Goal: Information Seeking & Learning: Learn about a topic

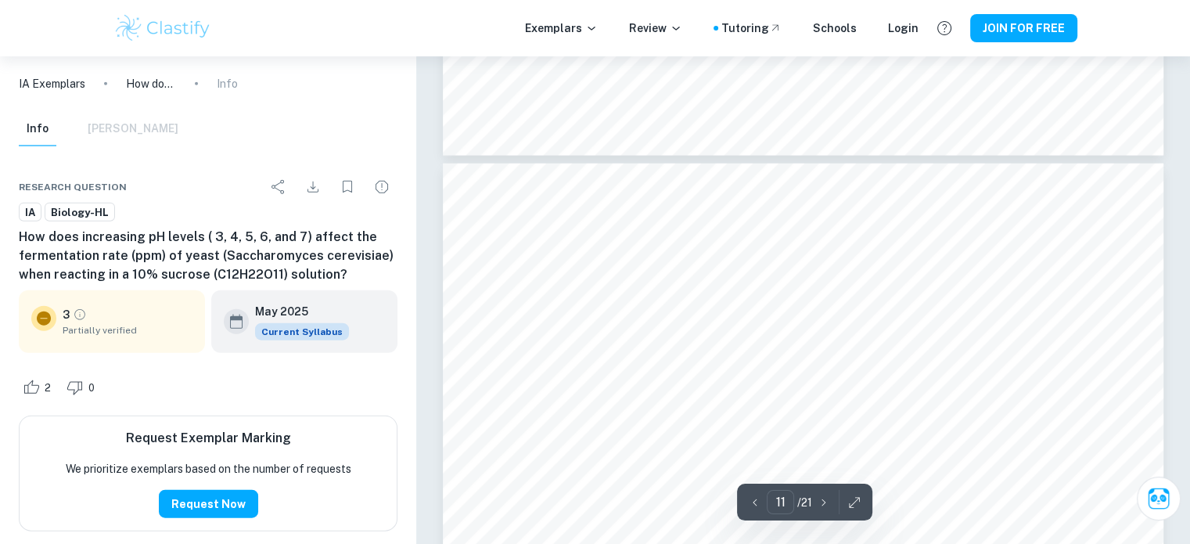
scroll to position [9660, 0]
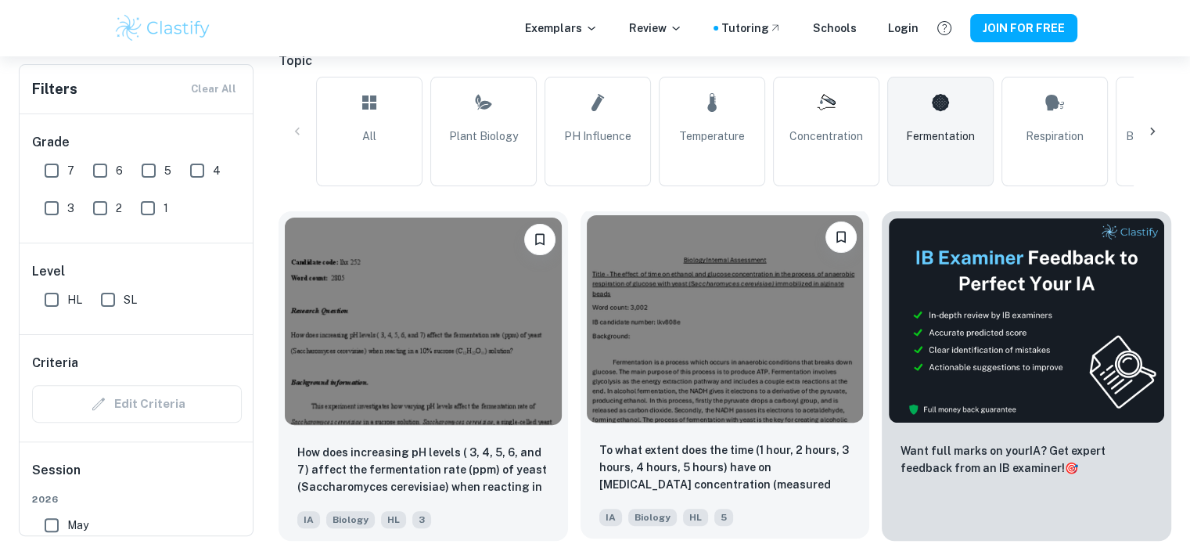
scroll to position [717, 0]
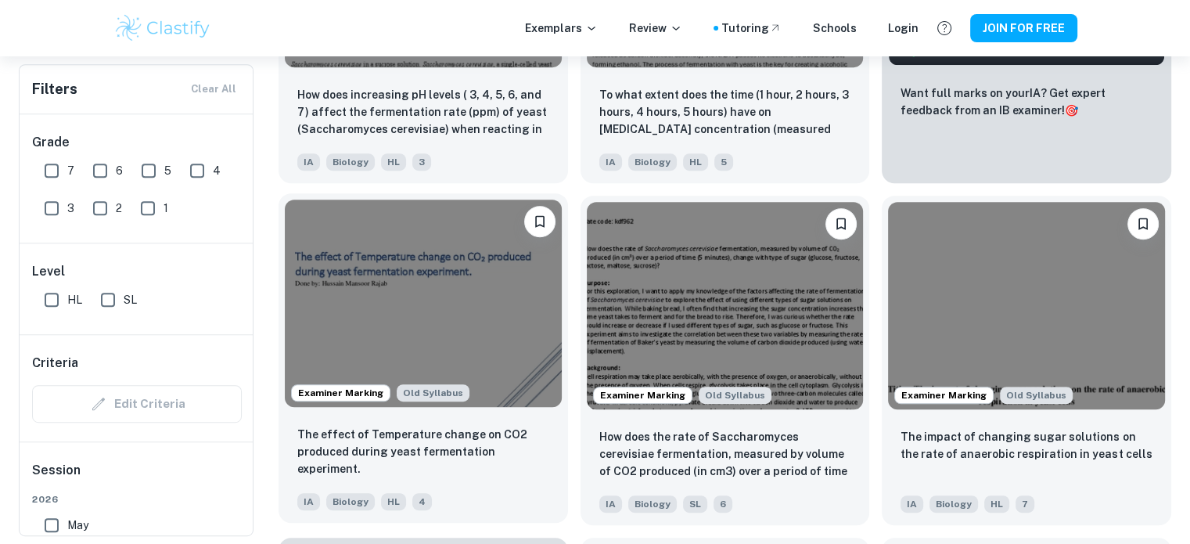
click at [491, 282] on img at bounding box center [423, 302] width 277 height 207
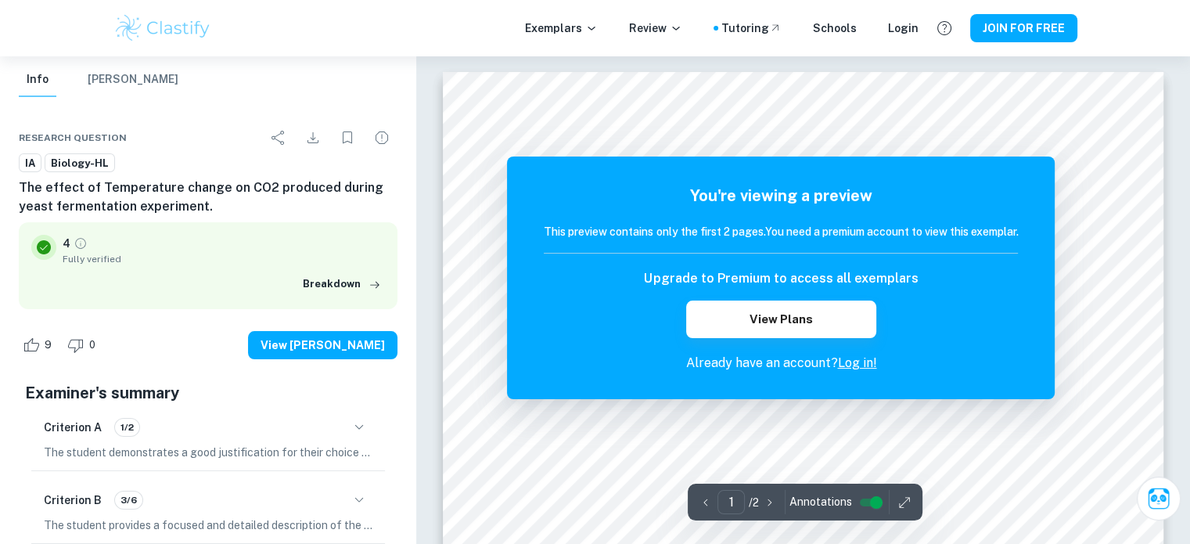
click at [931, 253] on hr at bounding box center [781, 253] width 474 height 1
drag, startPoint x: 901, startPoint y: 242, endPoint x: 579, endPoint y: 177, distance: 328.7
click at [579, 177] on div "You're viewing a preview This preview contains only the first 2 pages. You need…" at bounding box center [781, 277] width 548 height 242
click at [573, 209] on div "You're viewing a preview This preview contains only the first 2 pages. You need…" at bounding box center [781, 278] width 474 height 189
click at [363, 284] on button "Breakdown" at bounding box center [342, 283] width 86 height 23
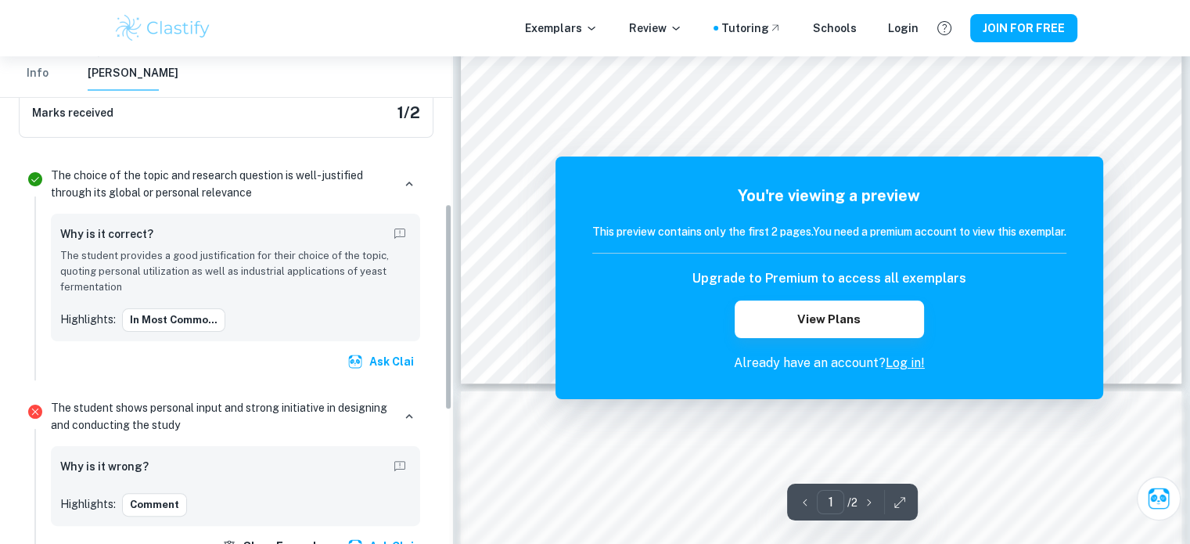
scroll to position [348, 0]
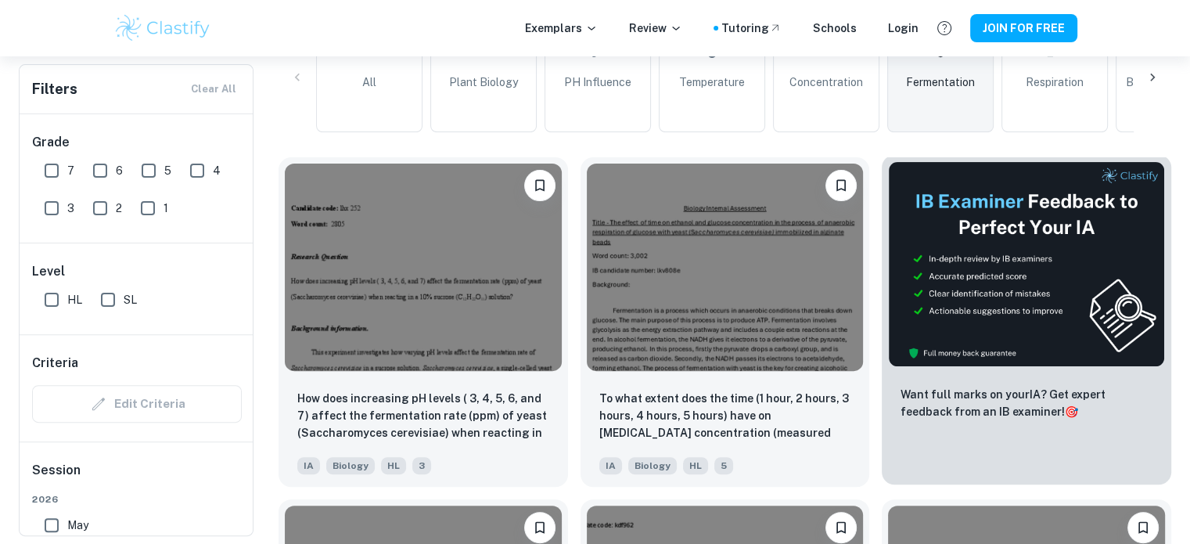
scroll to position [407, 0]
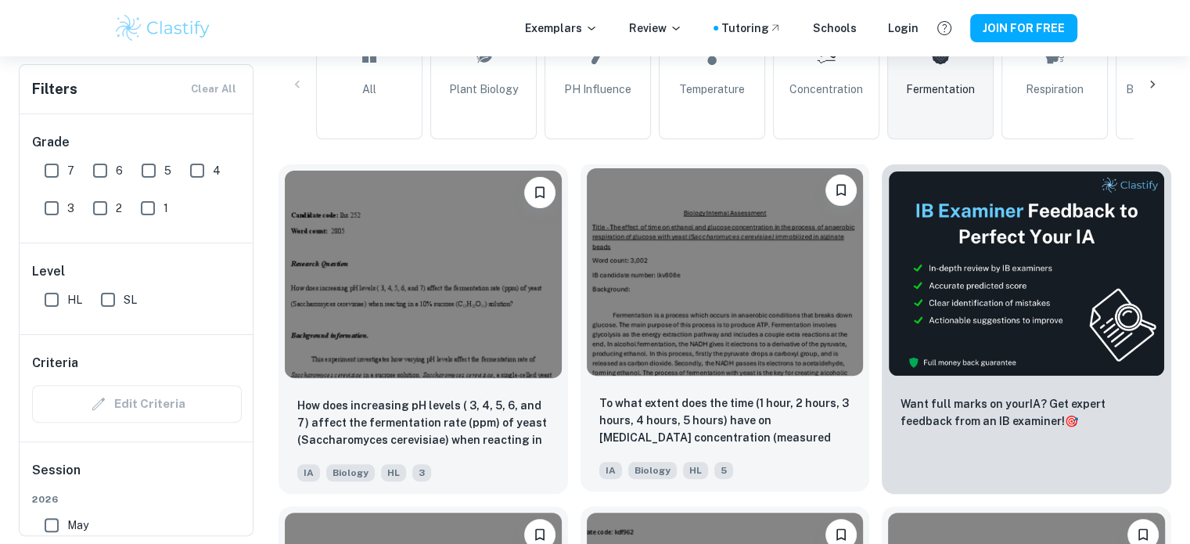
click at [696, 297] on img at bounding box center [725, 271] width 277 height 207
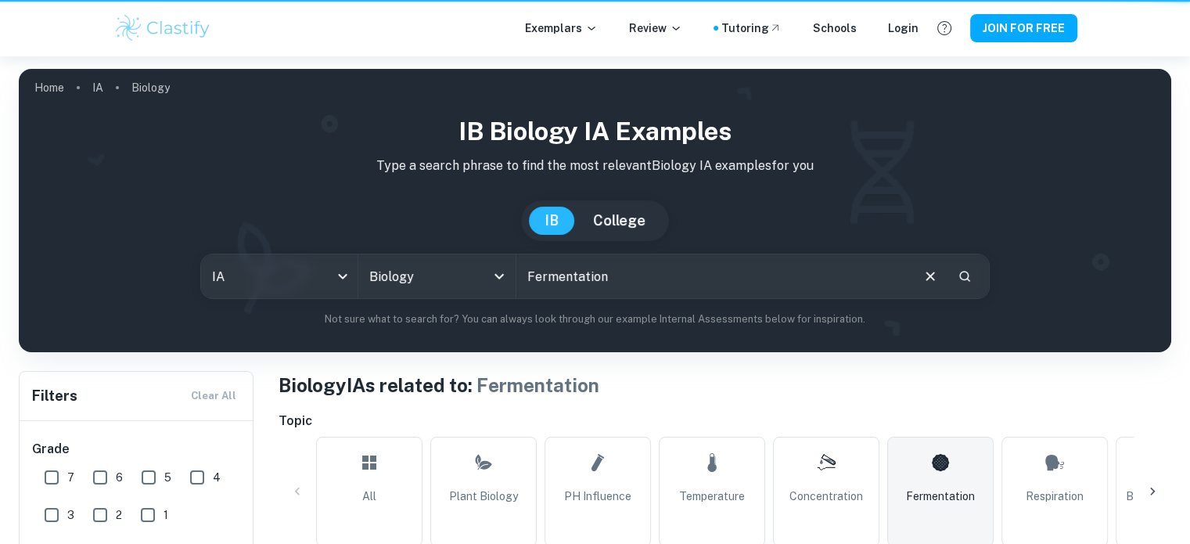
scroll to position [407, 0]
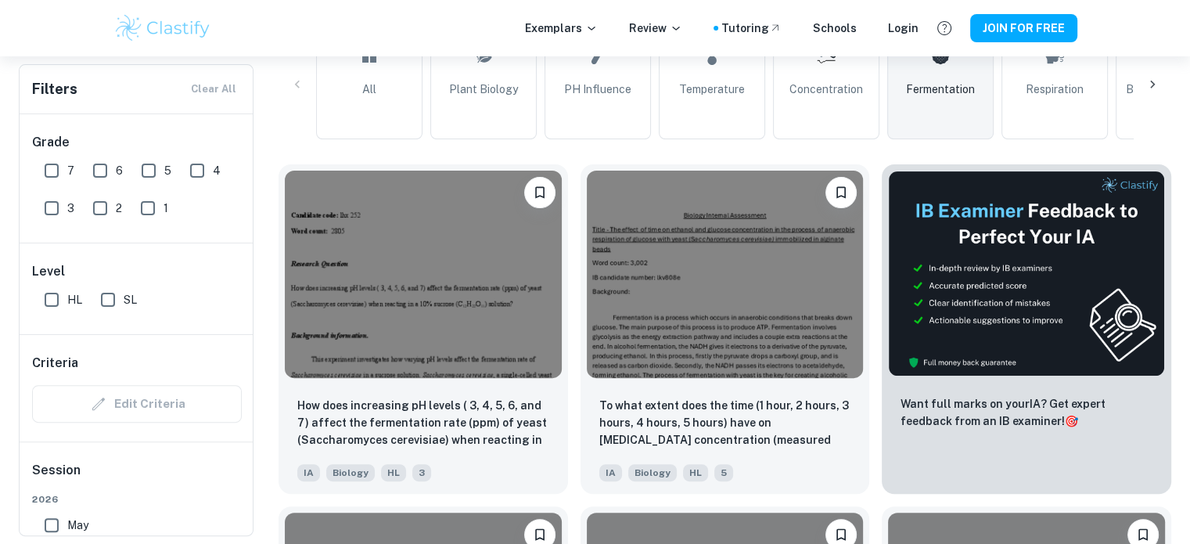
click at [66, 167] on input "7" at bounding box center [51, 170] width 31 height 31
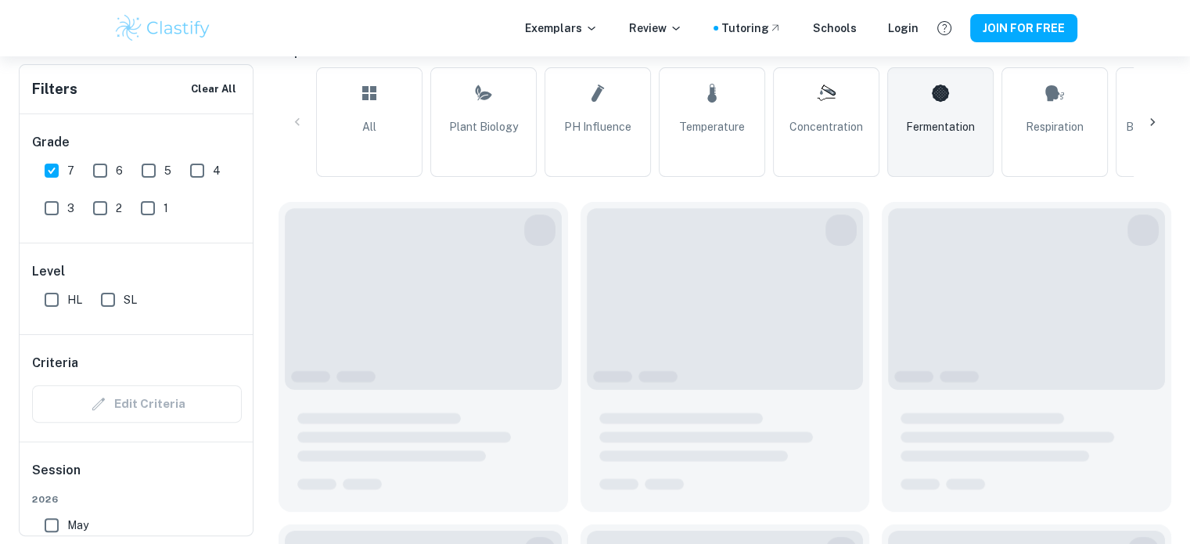
scroll to position [444, 0]
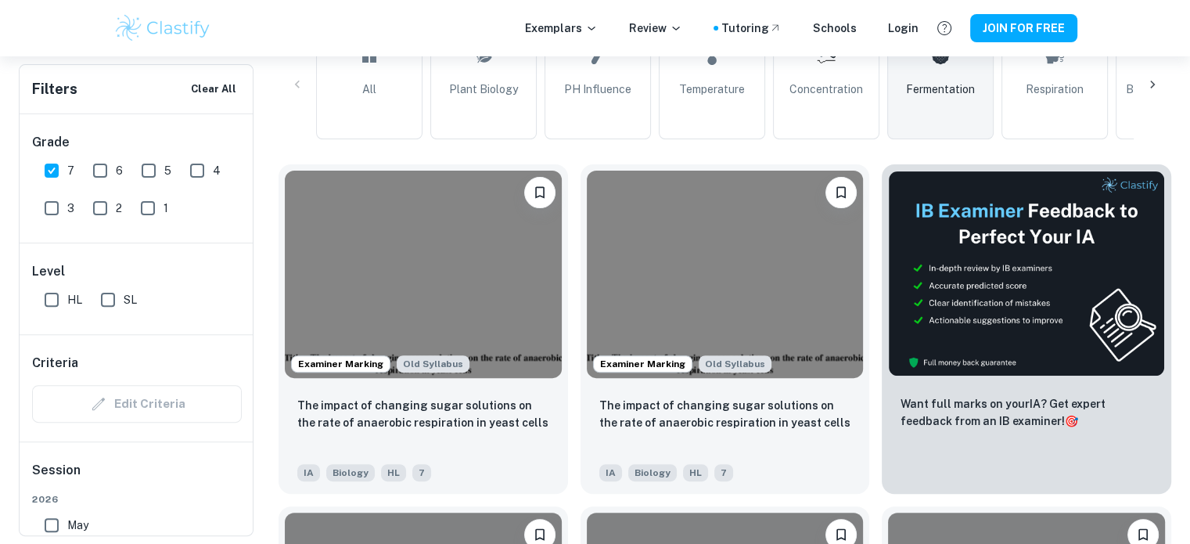
click at [60, 167] on input "7" at bounding box center [51, 170] width 31 height 31
checkbox input "false"
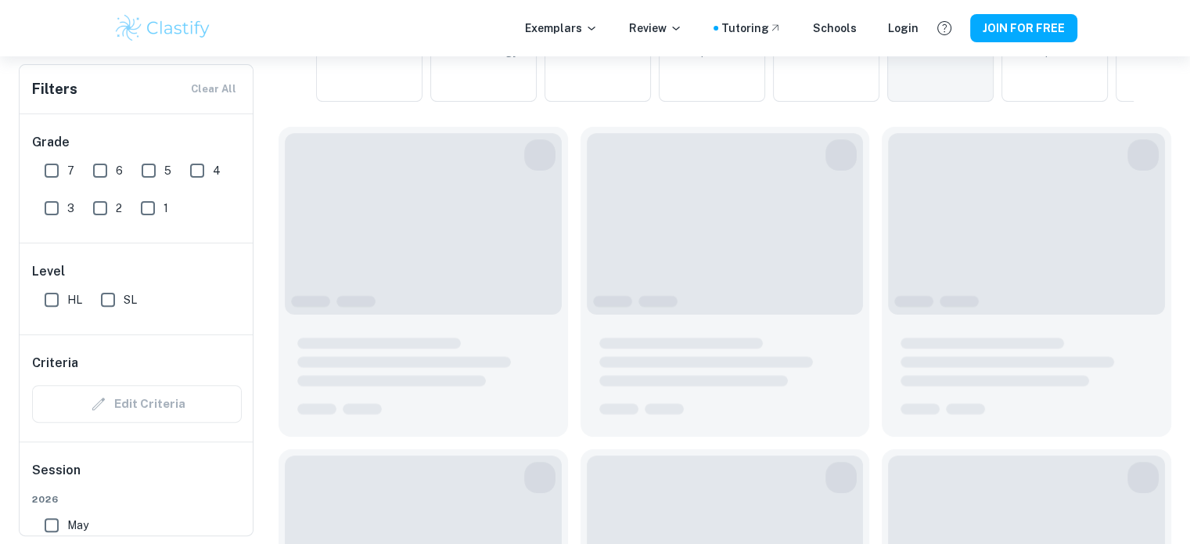
scroll to position [407, 0]
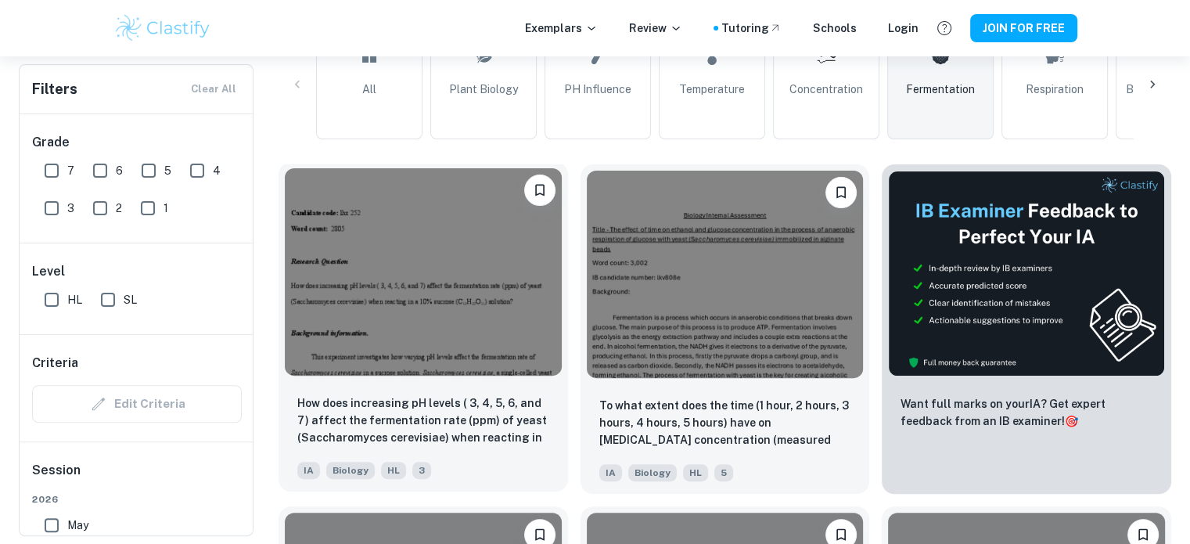
click at [455, 311] on img at bounding box center [423, 271] width 277 height 207
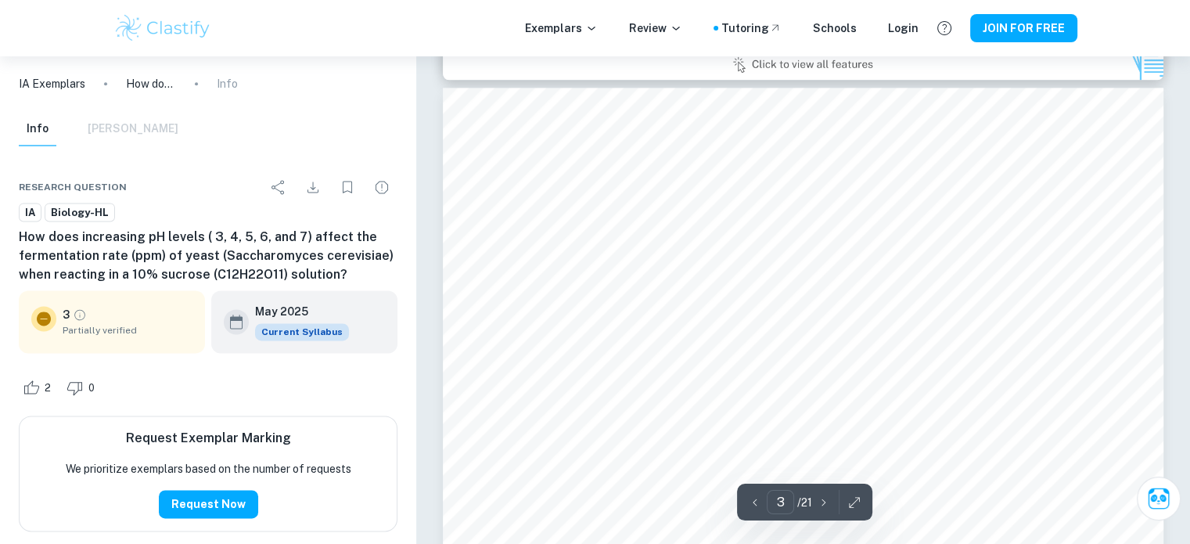
scroll to position [2096, 0]
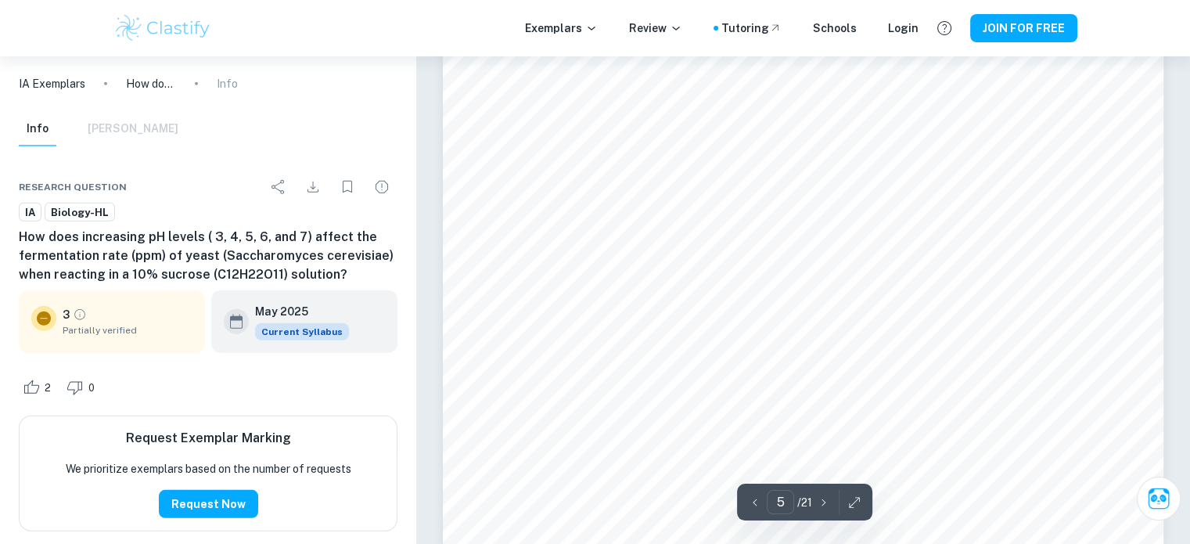
type input "6"
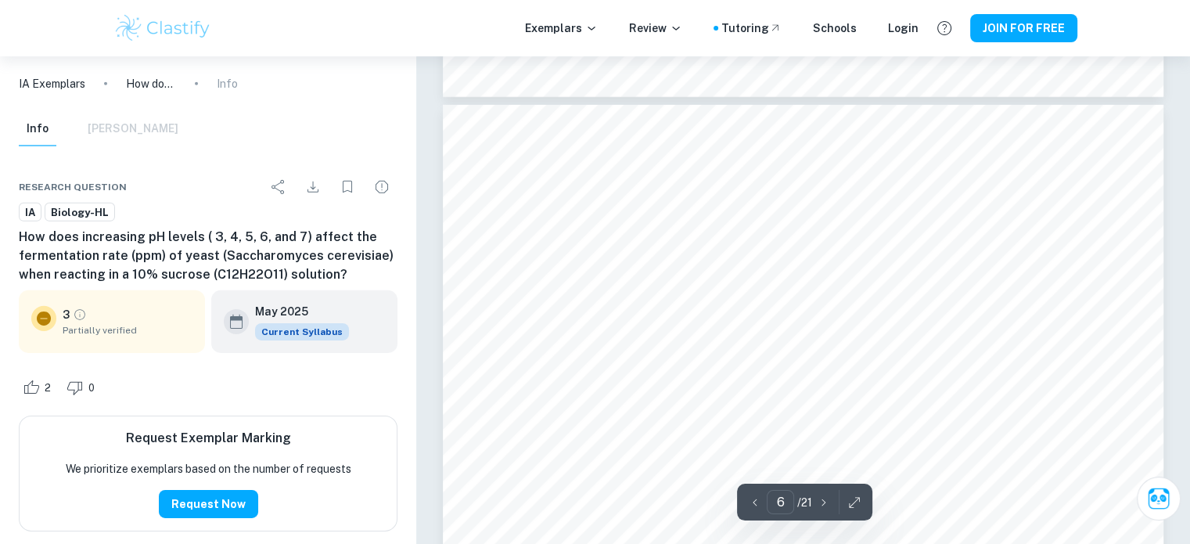
scroll to position [4928, 0]
